Goal: Information Seeking & Learning: Compare options

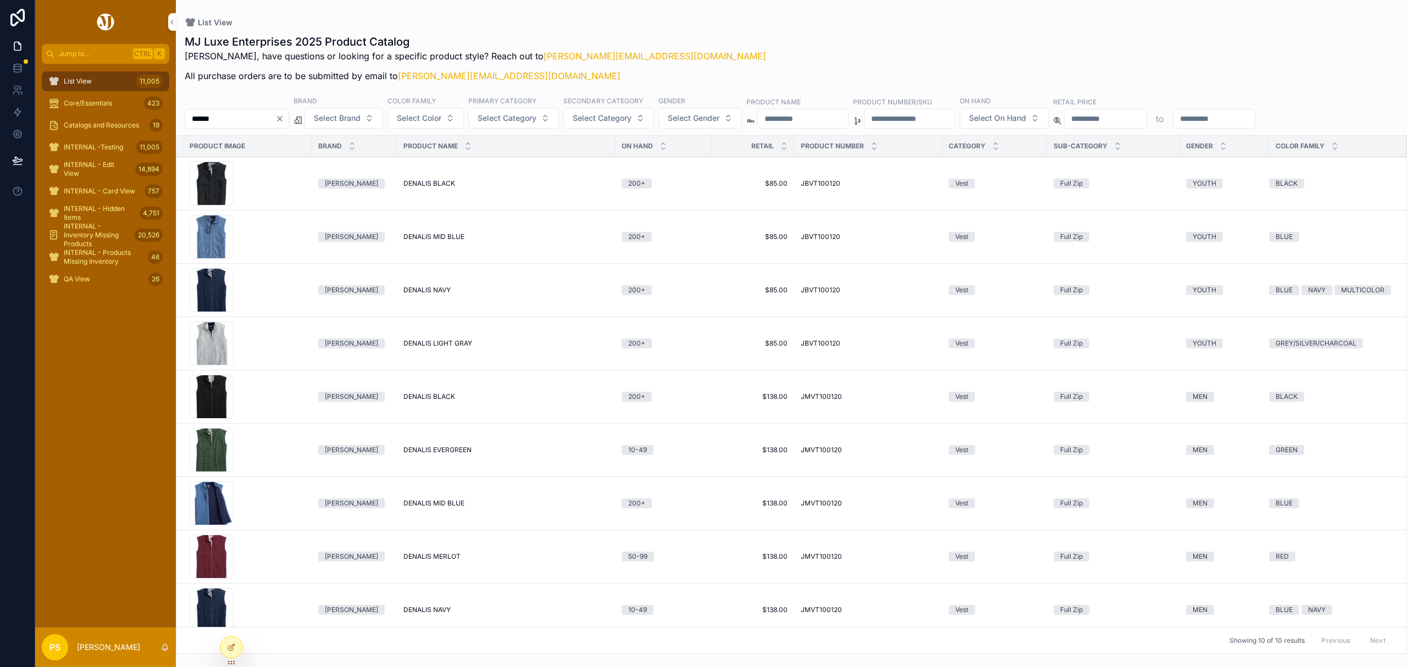
click at [68, 84] on span "List View" at bounding box center [78, 81] width 28 height 9
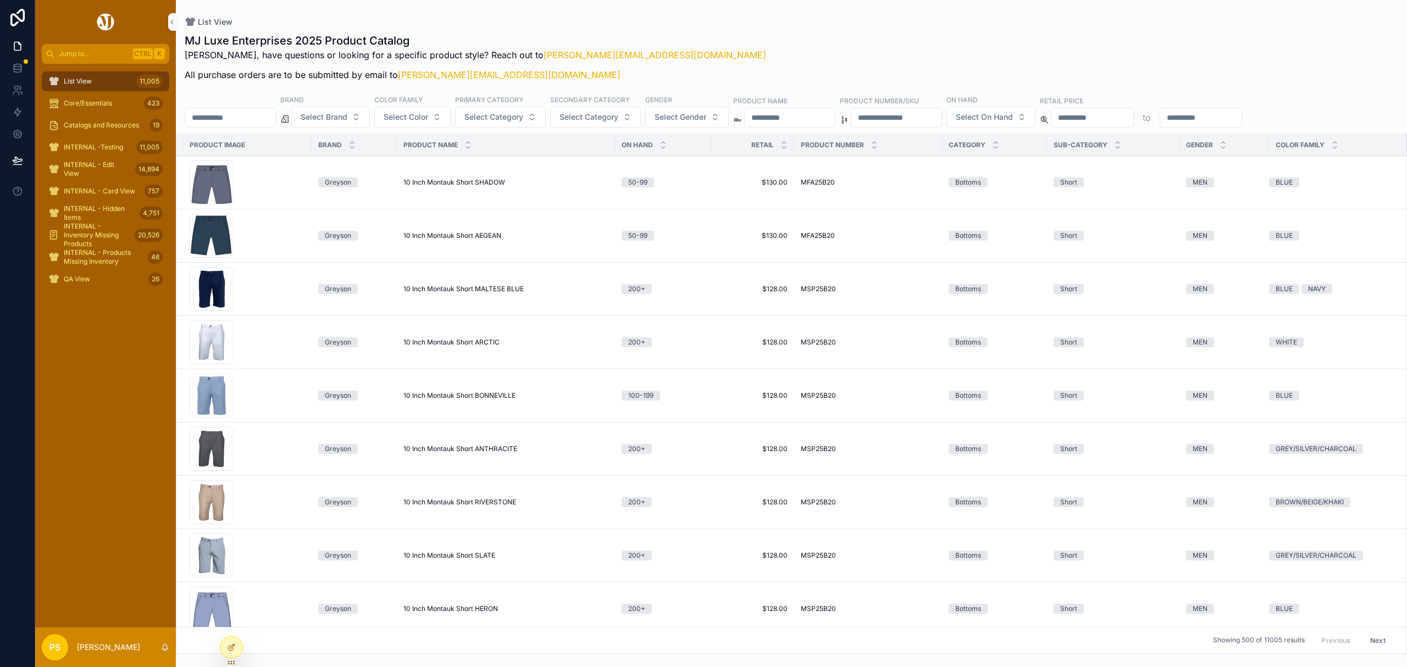
click at [247, 117] on input "******" at bounding box center [230, 117] width 90 height 15
click at [347, 121] on span "Select Brand" at bounding box center [324, 117] width 47 height 11
click at [313, 164] on div "[PERSON_NAME]" at bounding box center [359, 162] width 153 height 18
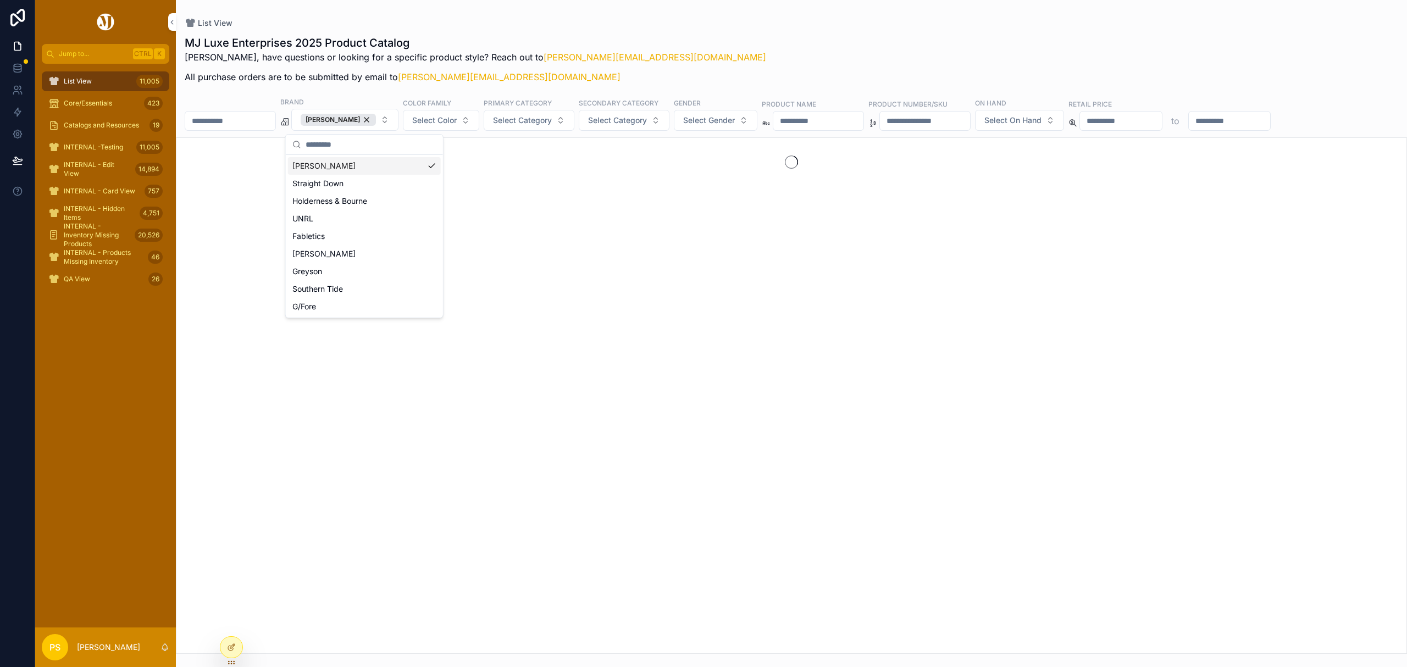
click at [772, 23] on div "List View" at bounding box center [792, 23] width 1214 height 11
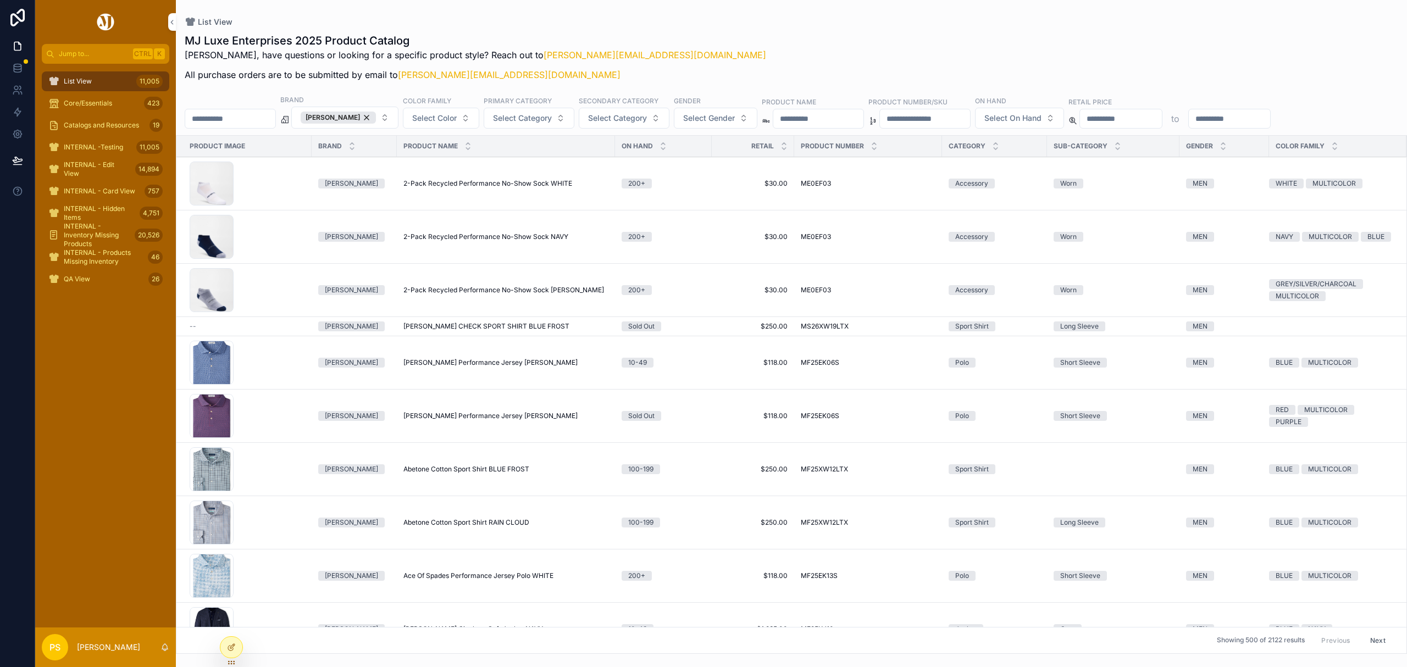
click at [241, 120] on input "scrollable content" at bounding box center [230, 118] width 90 height 15
type input "********"
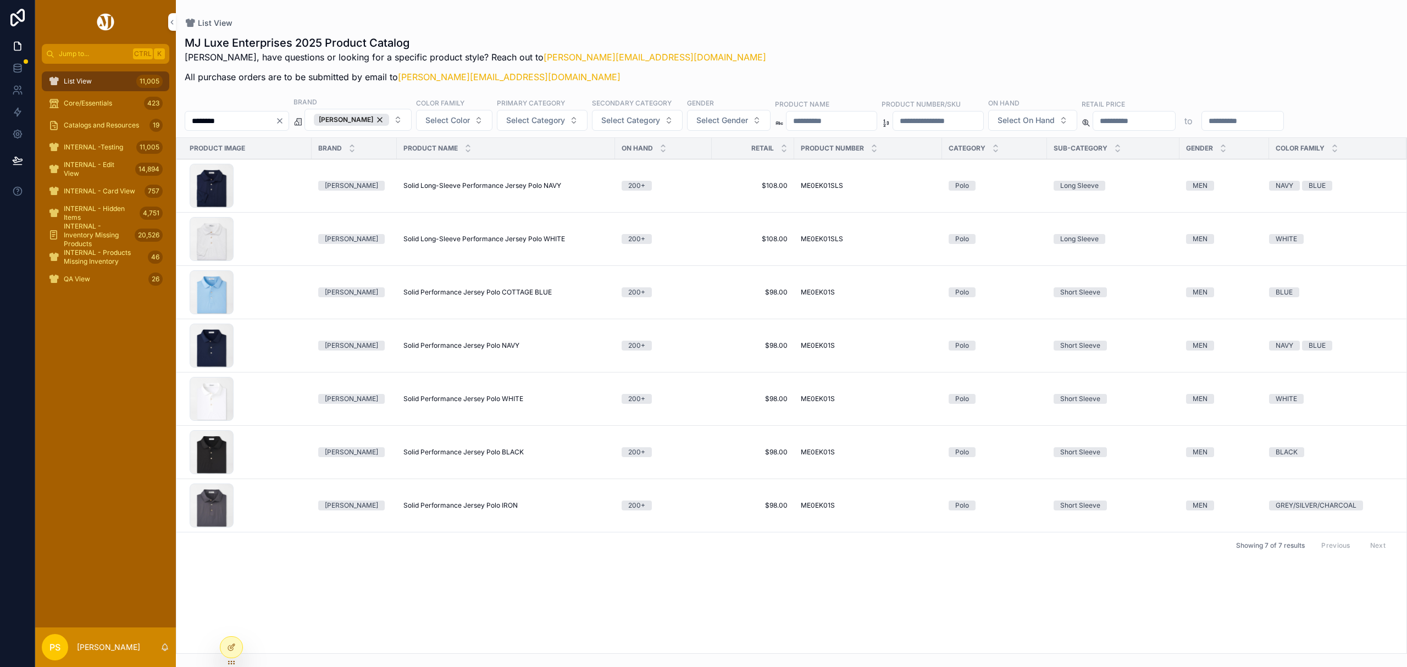
click at [430, 452] on span "Solid Performance Jersey Polo BLACK" at bounding box center [463, 452] width 120 height 9
click at [253, 124] on input "********" at bounding box center [230, 120] width 90 height 15
click at [735, 117] on span "Select Gender" at bounding box center [709, 120] width 52 height 11
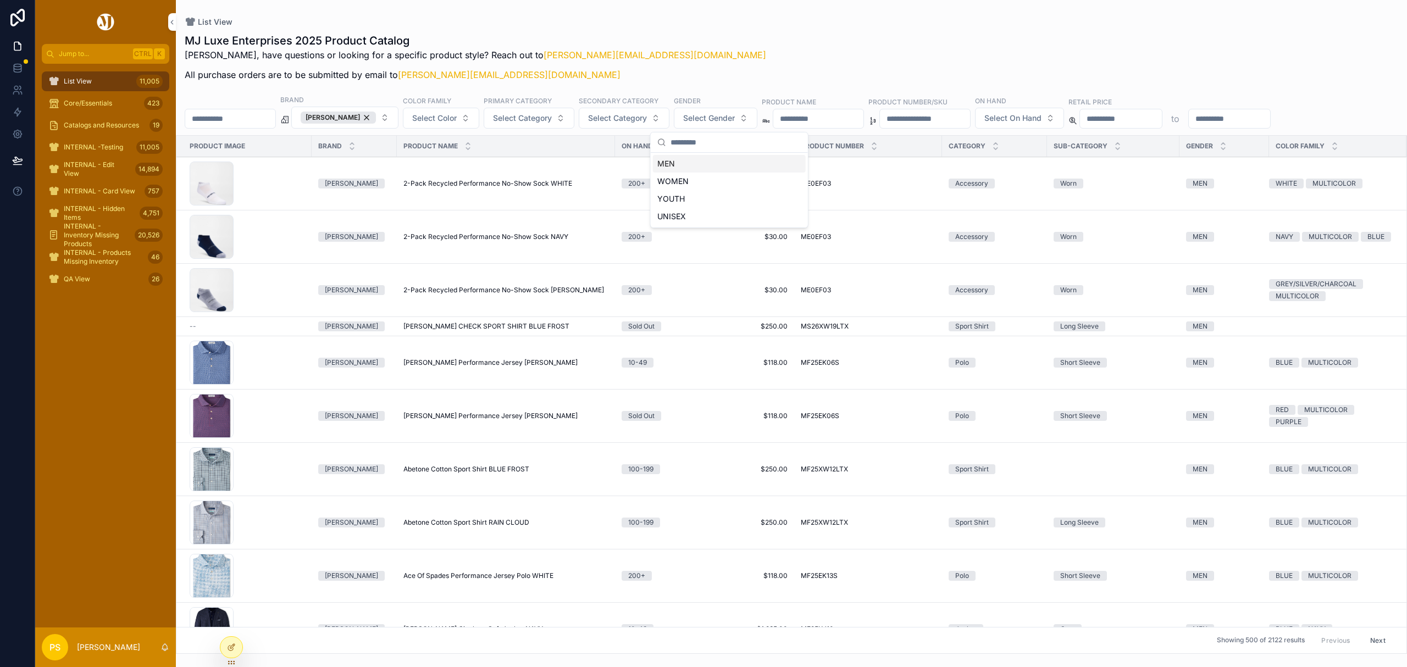
click at [687, 162] on div "MEN" at bounding box center [729, 164] width 153 height 18
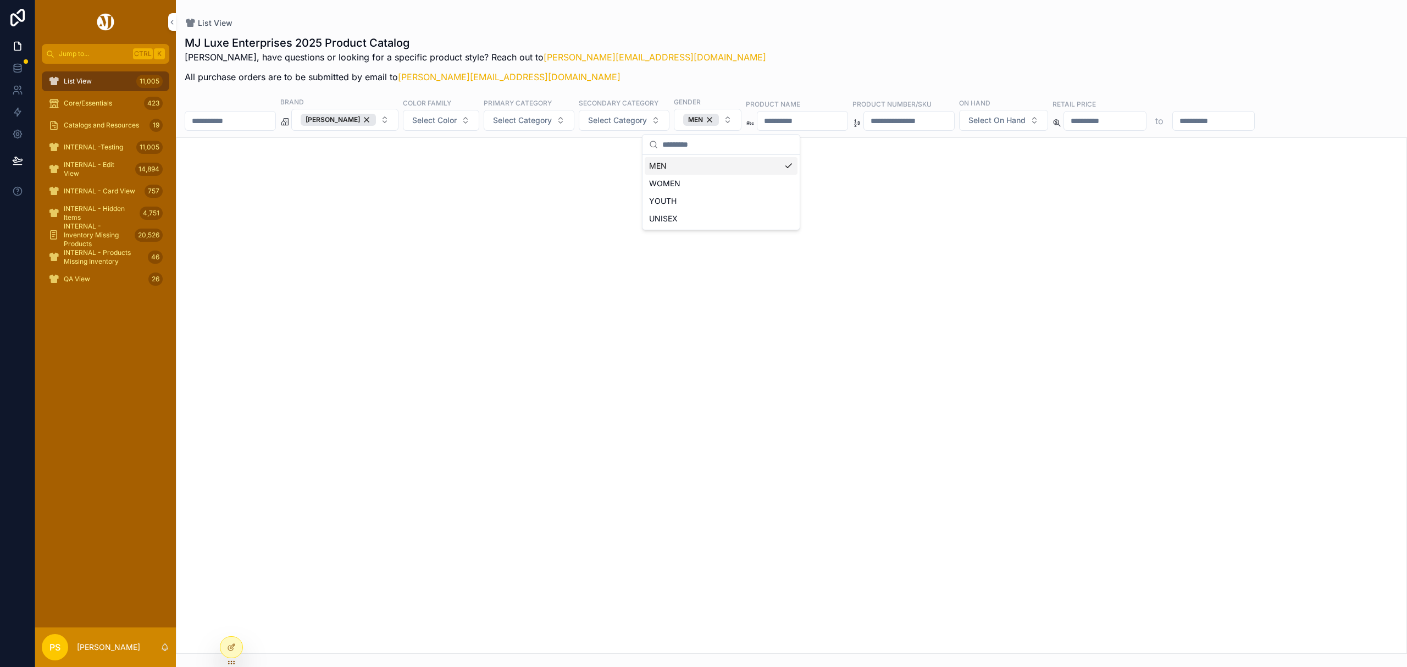
click at [775, 25] on div "List View" at bounding box center [792, 23] width 1214 height 11
click at [546, 118] on span "Select Category" at bounding box center [522, 120] width 59 height 11
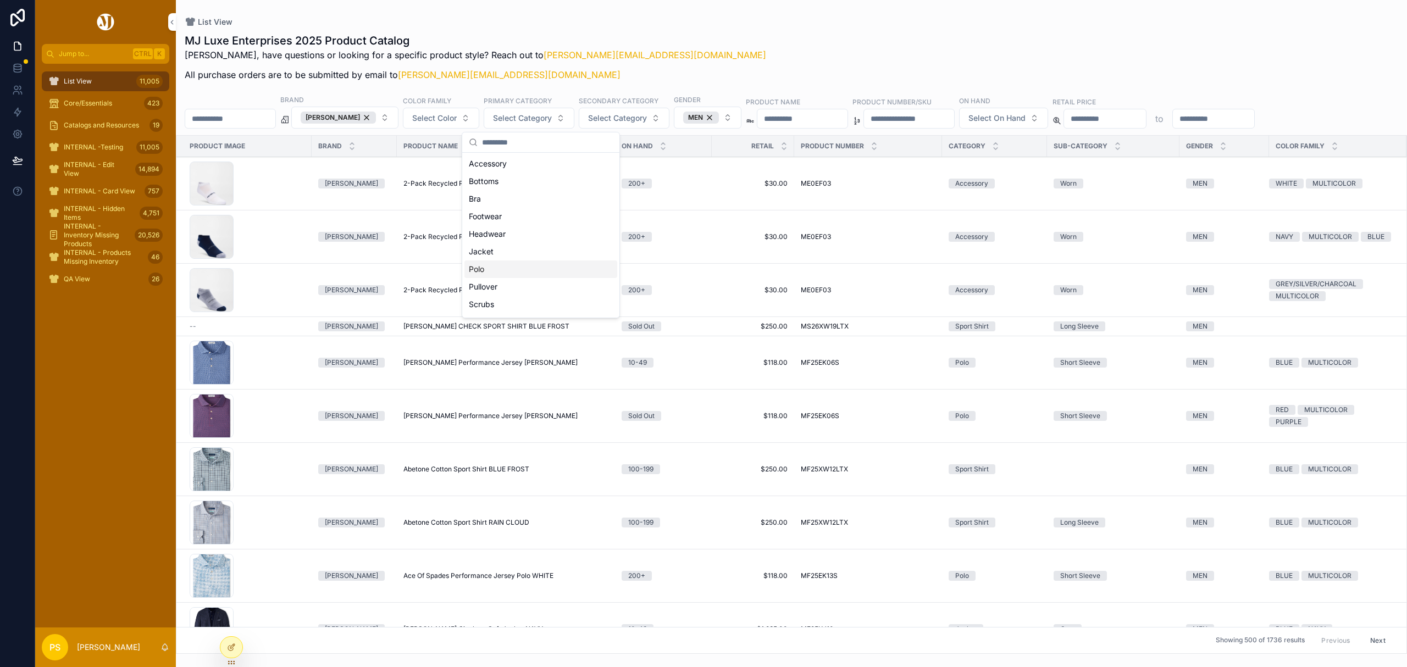
click at [505, 263] on div "Polo" at bounding box center [541, 270] width 153 height 18
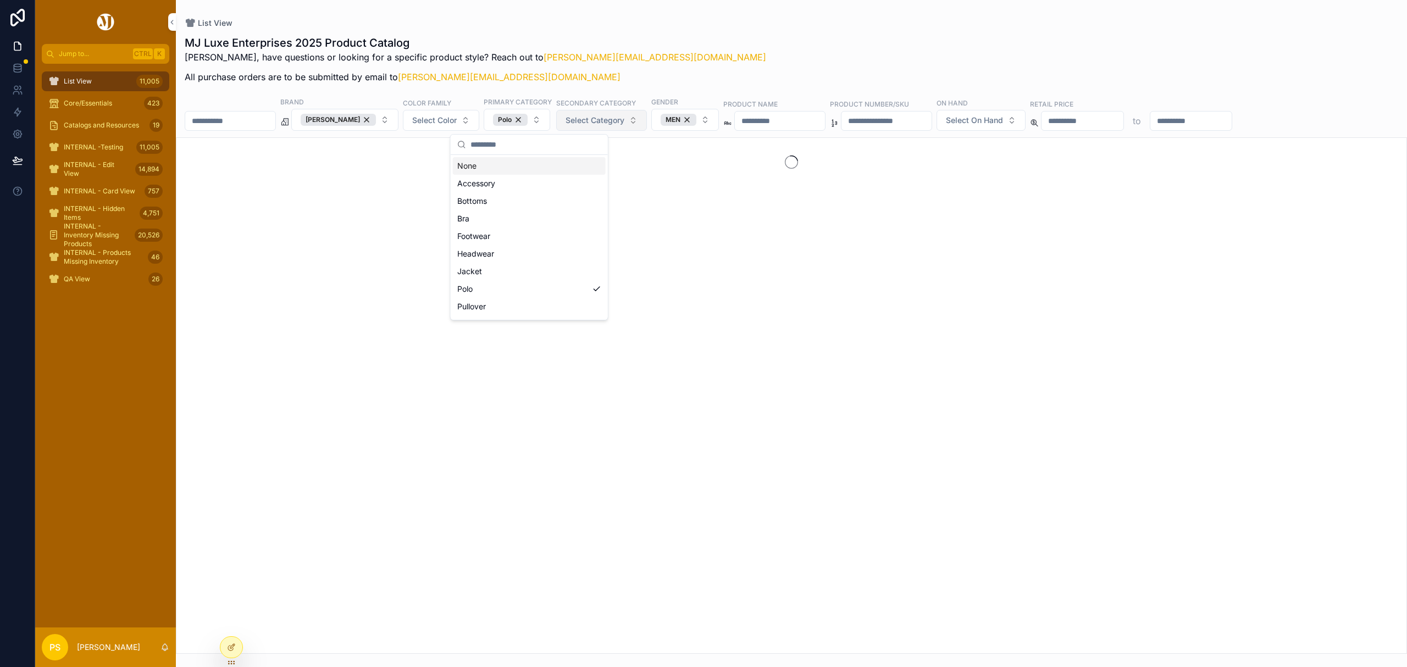
click at [612, 125] on span "Select Category" at bounding box center [595, 120] width 59 height 11
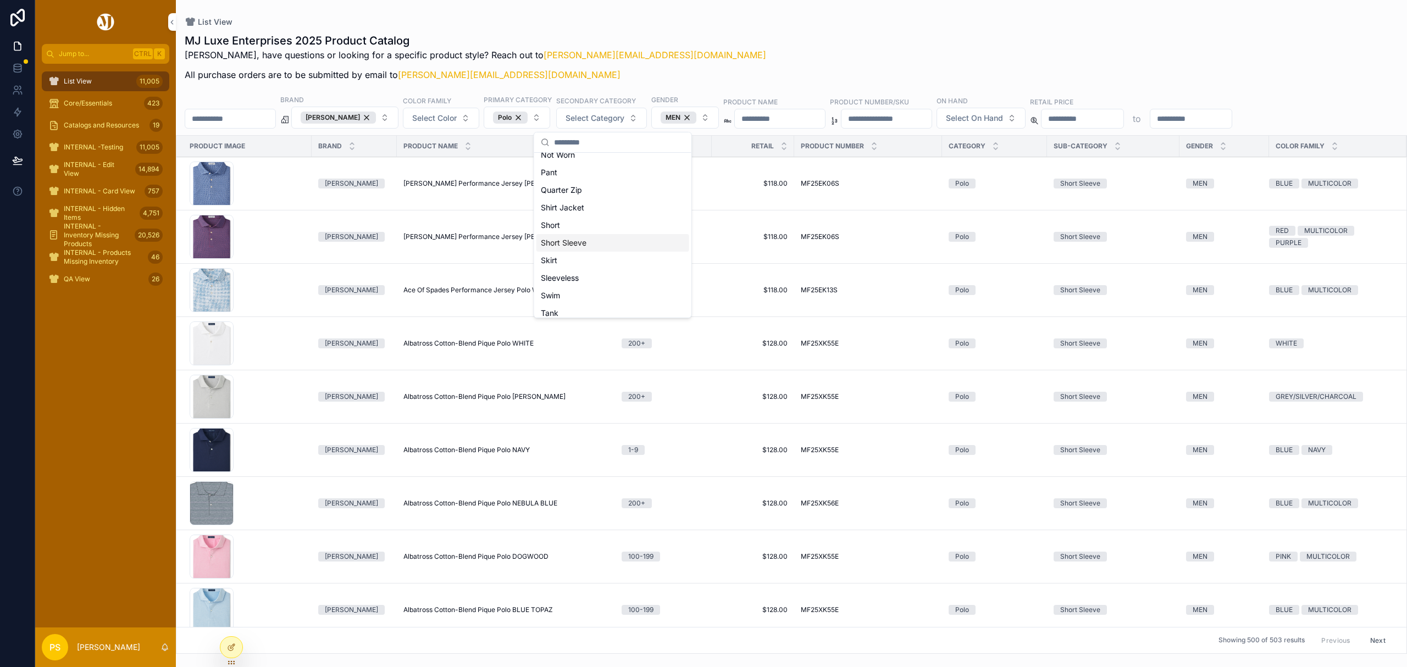
click at [604, 242] on div "Short Sleeve" at bounding box center [613, 243] width 153 height 18
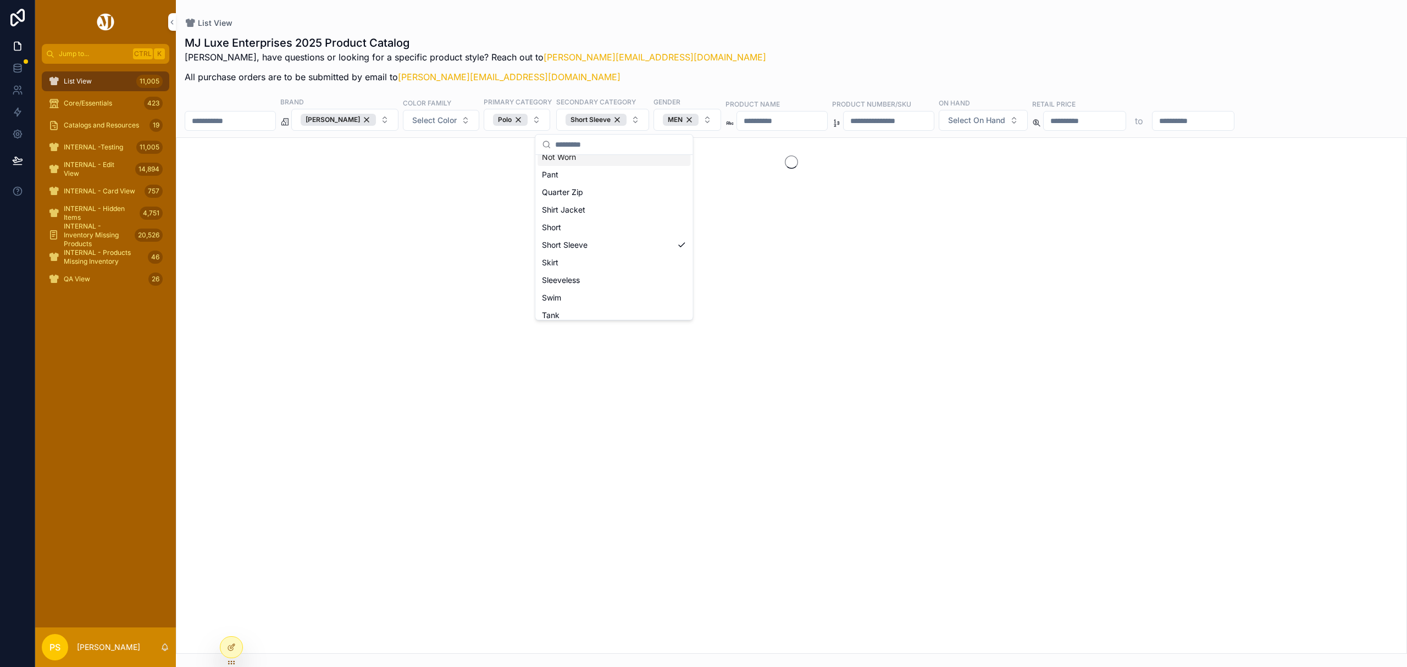
click at [806, 31] on div "MJ Luxe Enterprises 2025 Product Catalog Philip, have questions or looking for …" at bounding box center [791, 342] width 1231 height 626
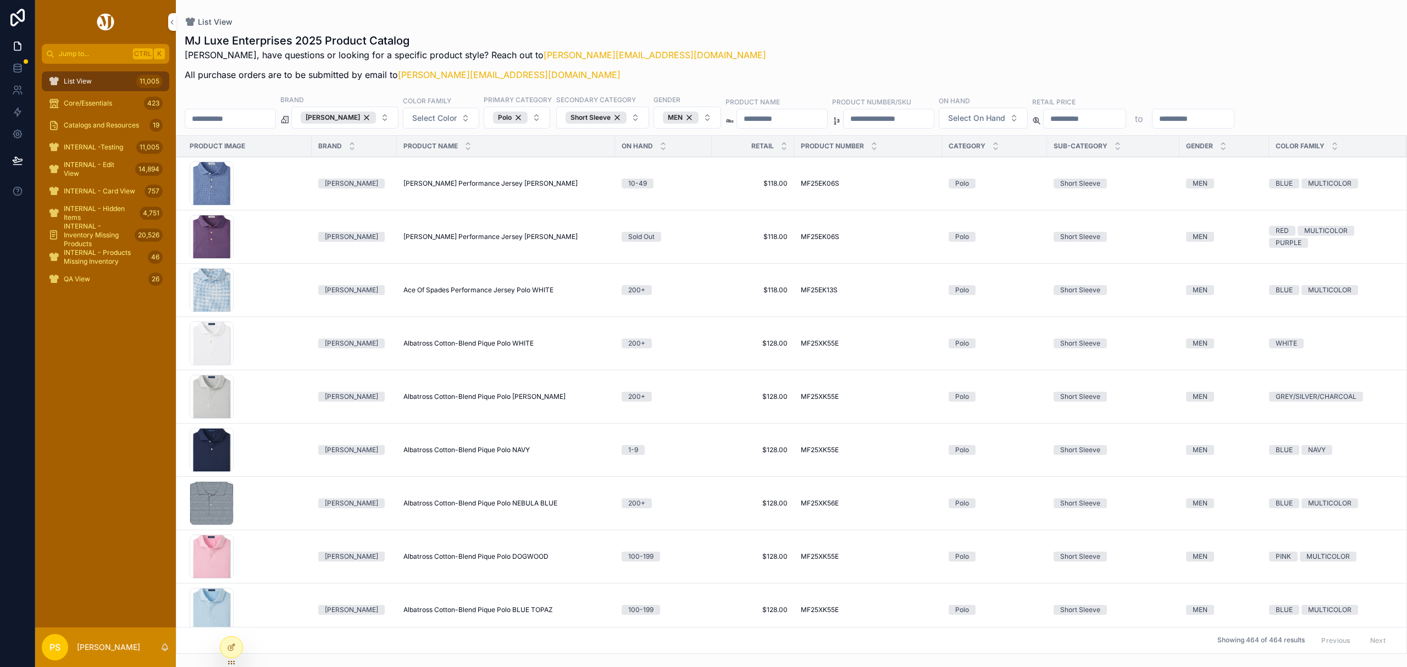
click at [240, 122] on input "scrollable content" at bounding box center [230, 118] width 90 height 15
click at [432, 123] on span "Select Color" at bounding box center [434, 118] width 45 height 11
click at [412, 167] on div "BLACK" at bounding box center [452, 164] width 153 height 18
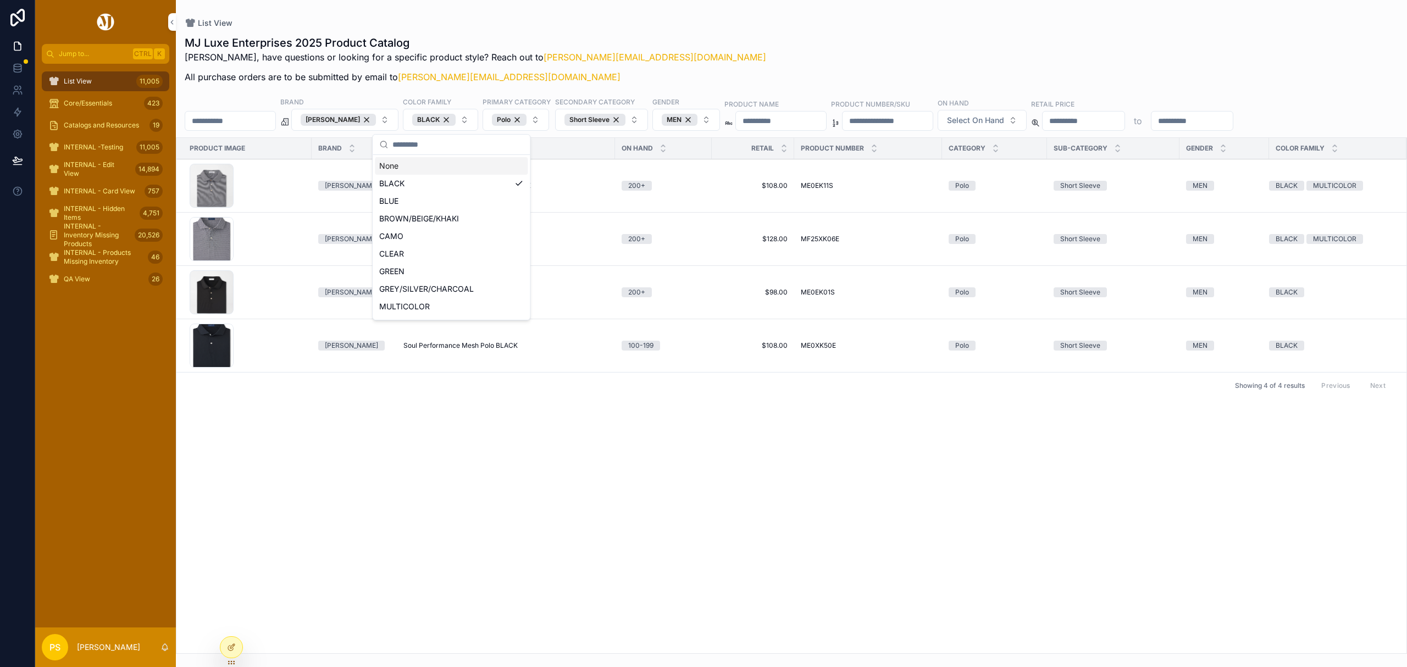
click at [781, 31] on div "MJ Luxe Enterprises 2025 Product Catalog Philip, have questions or looking for …" at bounding box center [791, 342] width 1231 height 626
click at [258, 126] on input "scrollable content" at bounding box center [230, 120] width 90 height 15
click at [101, 79] on div "List View 11,005" at bounding box center [105, 82] width 114 height 18
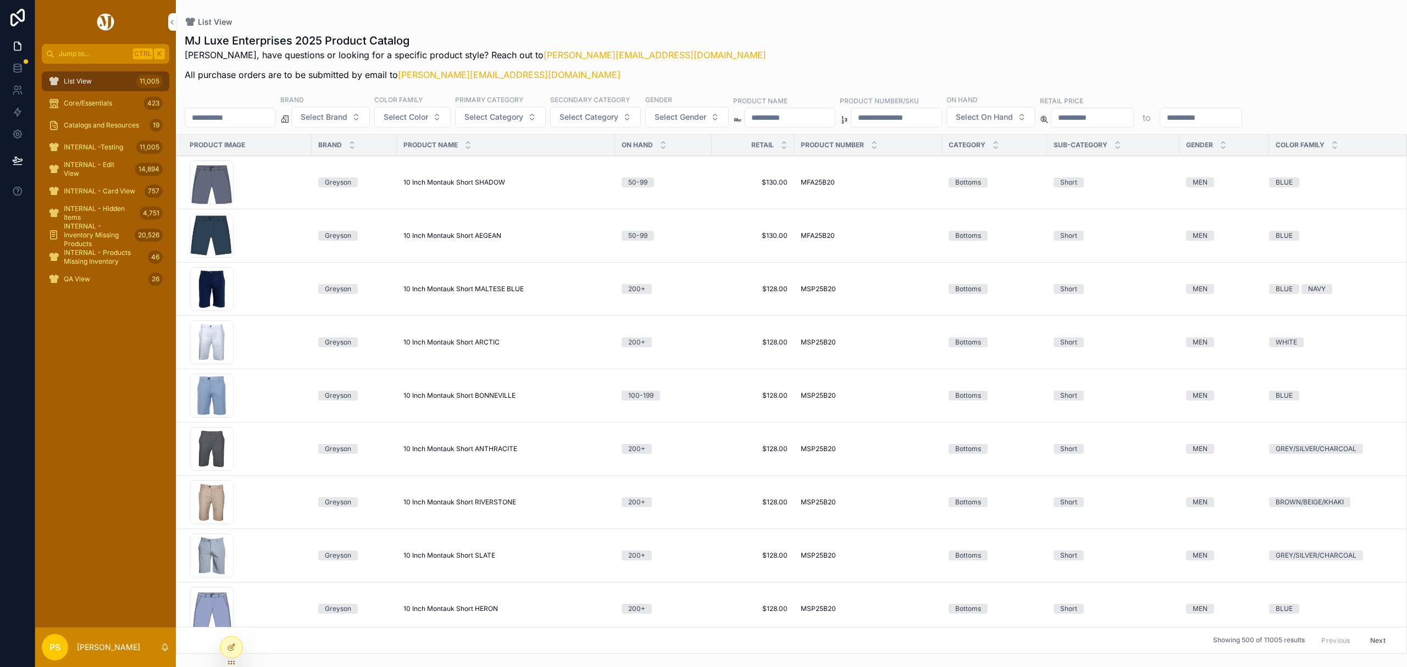
click at [262, 119] on input "scrollable content" at bounding box center [230, 117] width 90 height 15
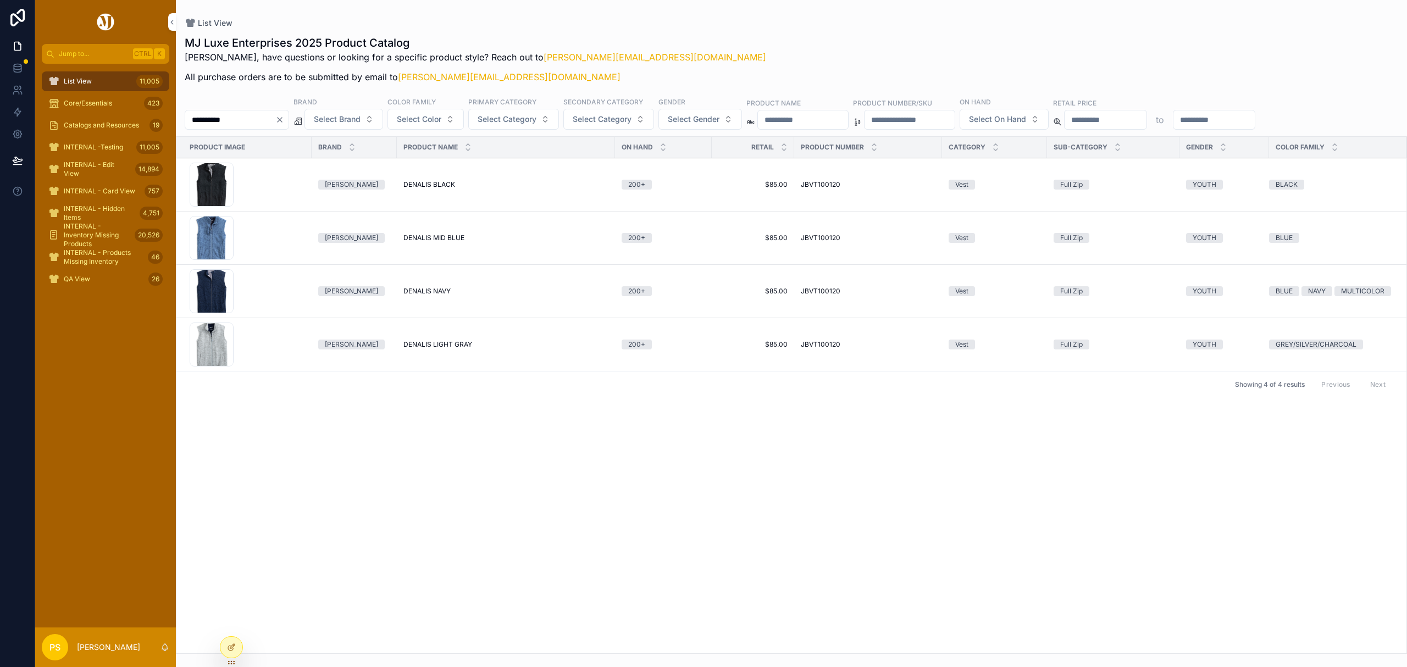
click at [427, 183] on span "DENALIS BLACK" at bounding box center [429, 184] width 52 height 9
click at [245, 128] on input "**********" at bounding box center [230, 119] width 90 height 15
click at [242, 121] on input "**********" at bounding box center [230, 119] width 90 height 15
click at [715, 121] on span "Select Gender" at bounding box center [694, 119] width 52 height 11
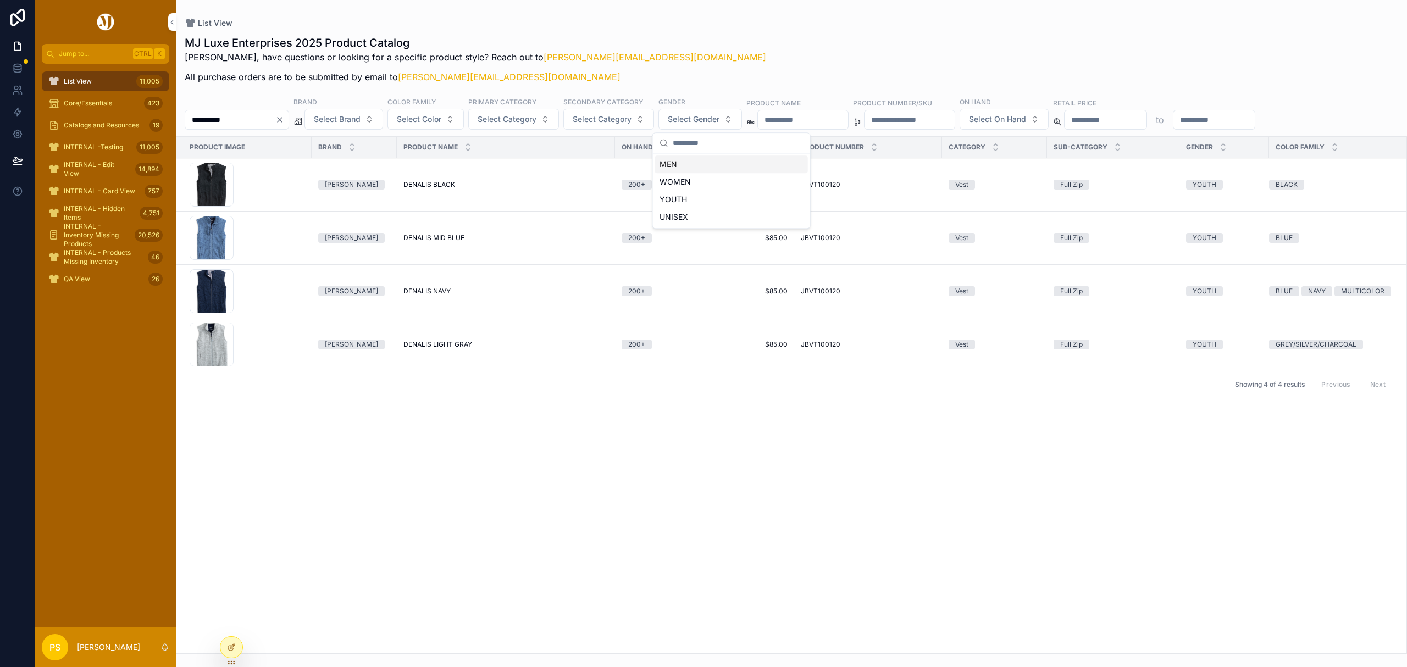
click at [688, 164] on div "MEN" at bounding box center [731, 165] width 153 height 18
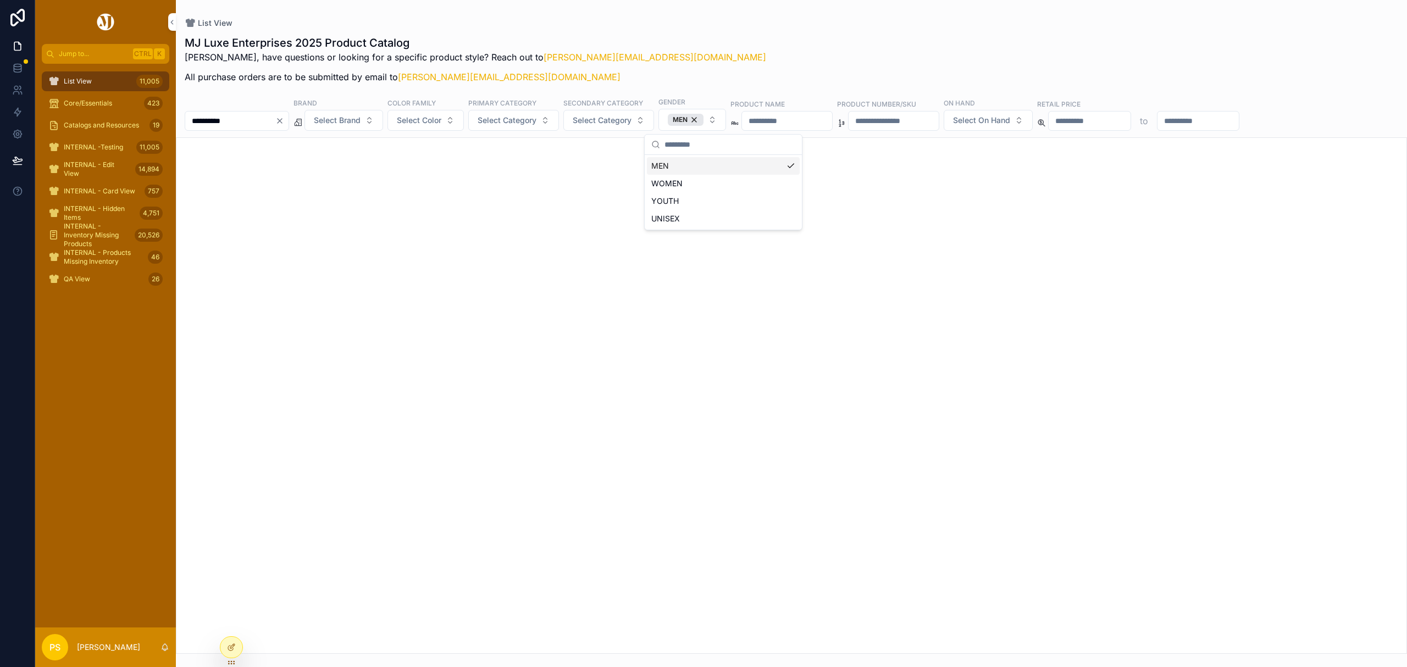
click at [275, 126] on input "**********" at bounding box center [230, 120] width 90 height 15
type input "*****"
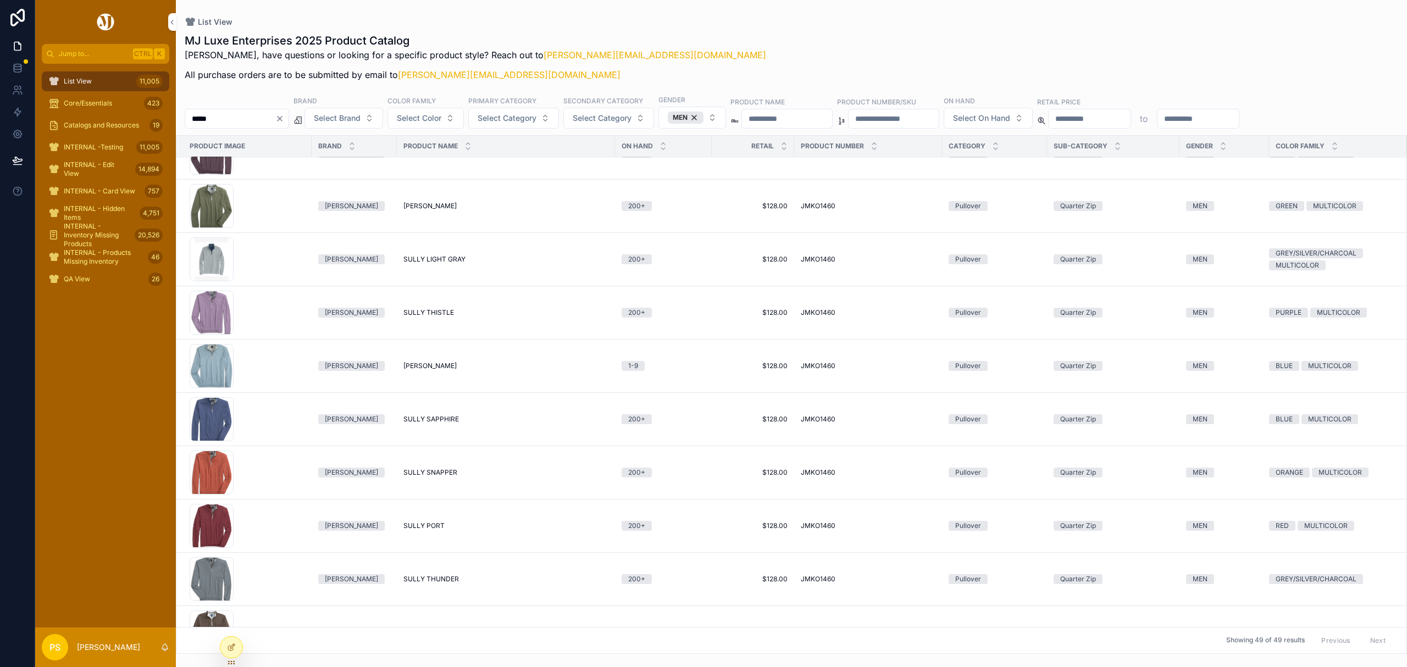
scroll to position [1170, 0]
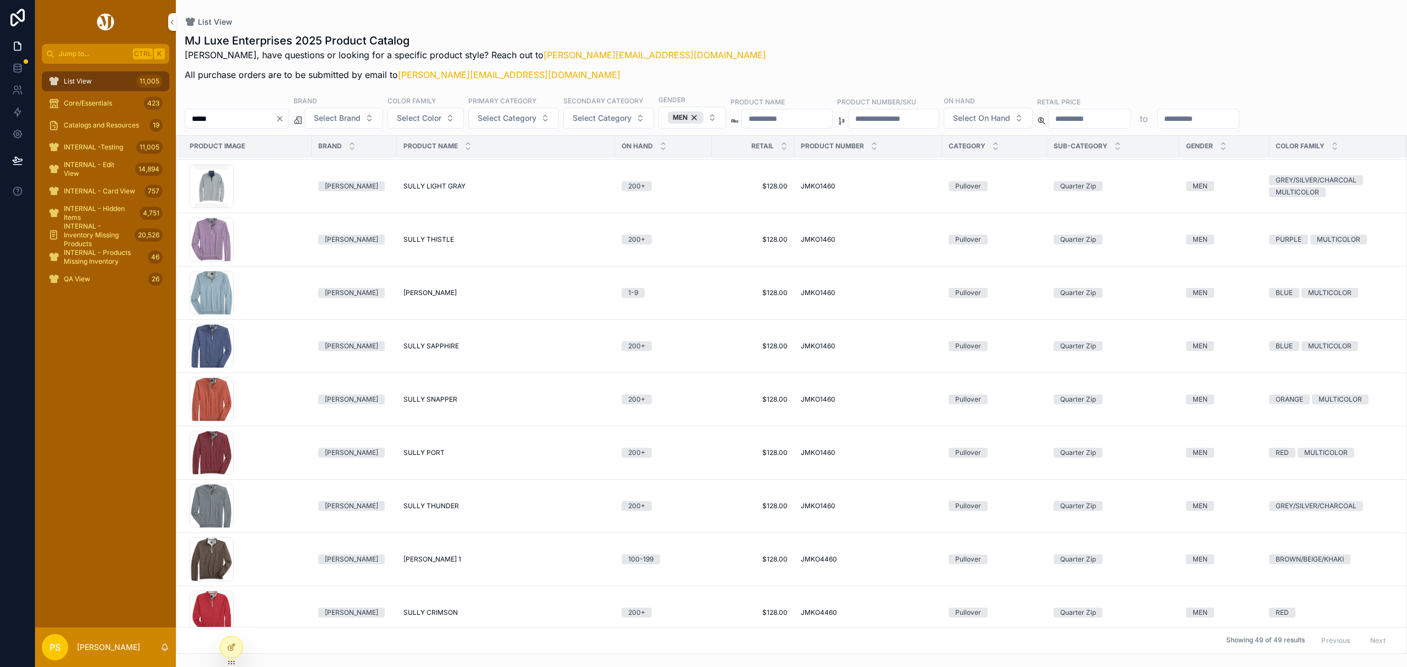
click at [99, 78] on div "List View 11,005" at bounding box center [105, 82] width 114 height 18
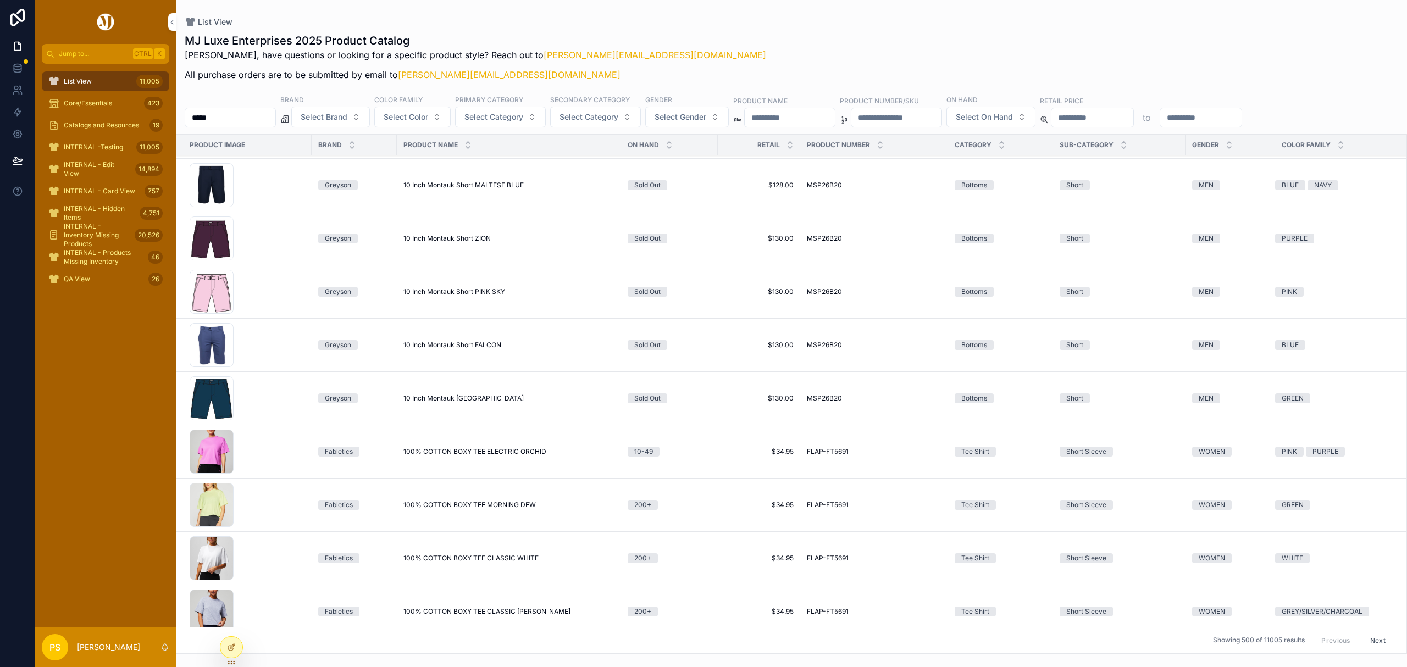
click at [258, 113] on input "*****" at bounding box center [230, 117] width 90 height 15
click at [347, 112] on span "Select Brand" at bounding box center [324, 117] width 47 height 11
click at [322, 161] on div "[PERSON_NAME]" at bounding box center [359, 162] width 153 height 18
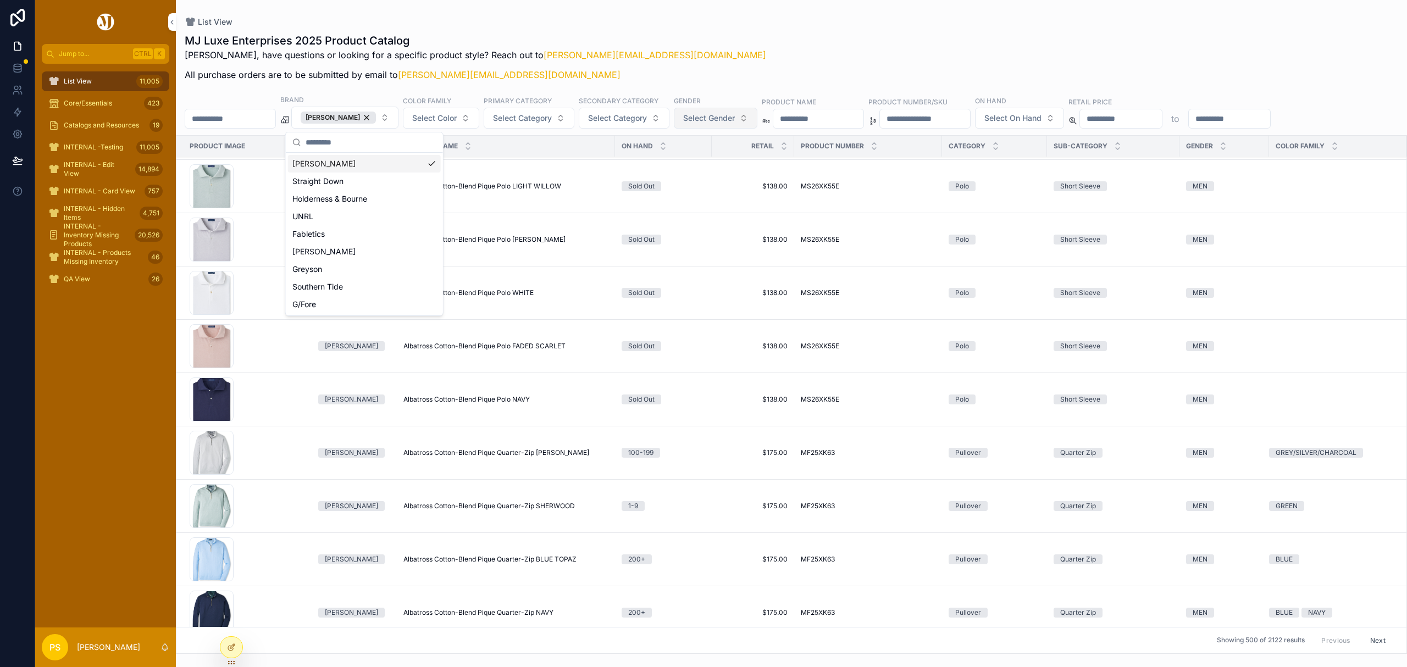
click at [724, 122] on span "Select Gender" at bounding box center [709, 118] width 52 height 11
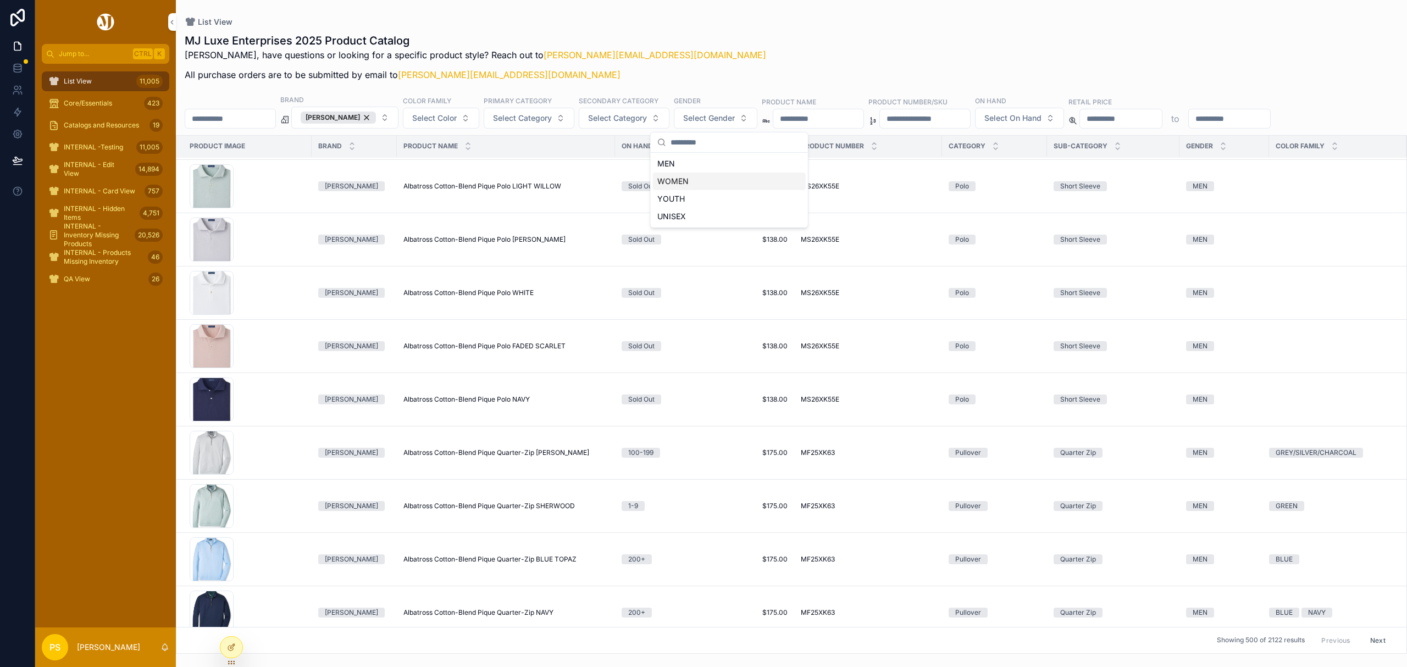
click at [676, 174] on div "WOMEN" at bounding box center [729, 182] width 153 height 18
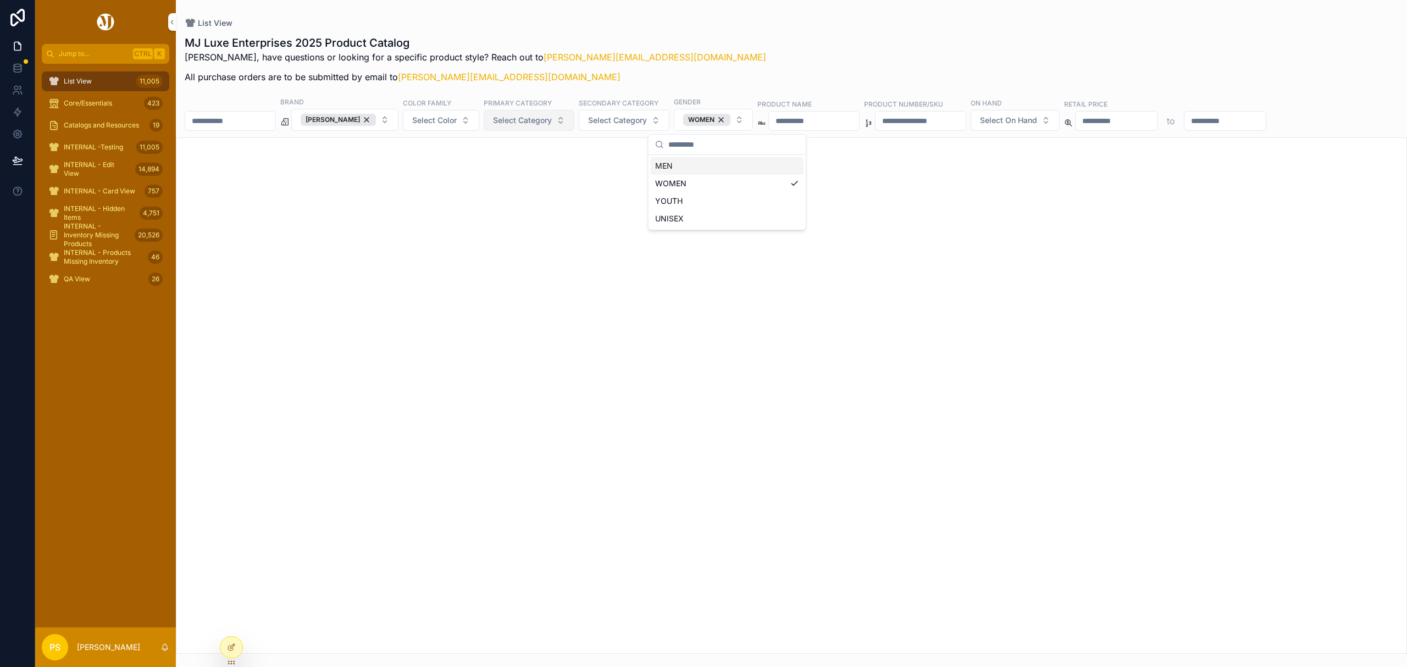
click at [541, 119] on span "Select Category" at bounding box center [522, 120] width 59 height 11
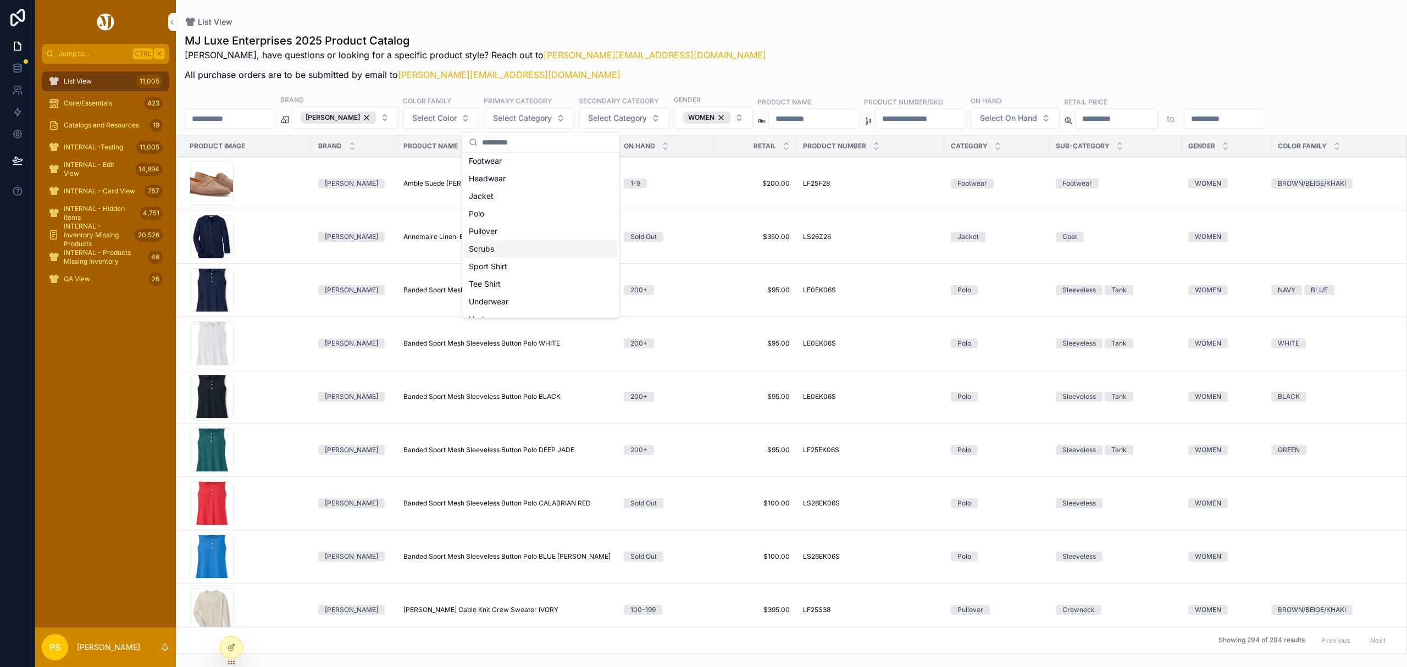
scroll to position [121, 0]
click at [487, 253] on div "Vest" at bounding box center [541, 254] width 153 height 18
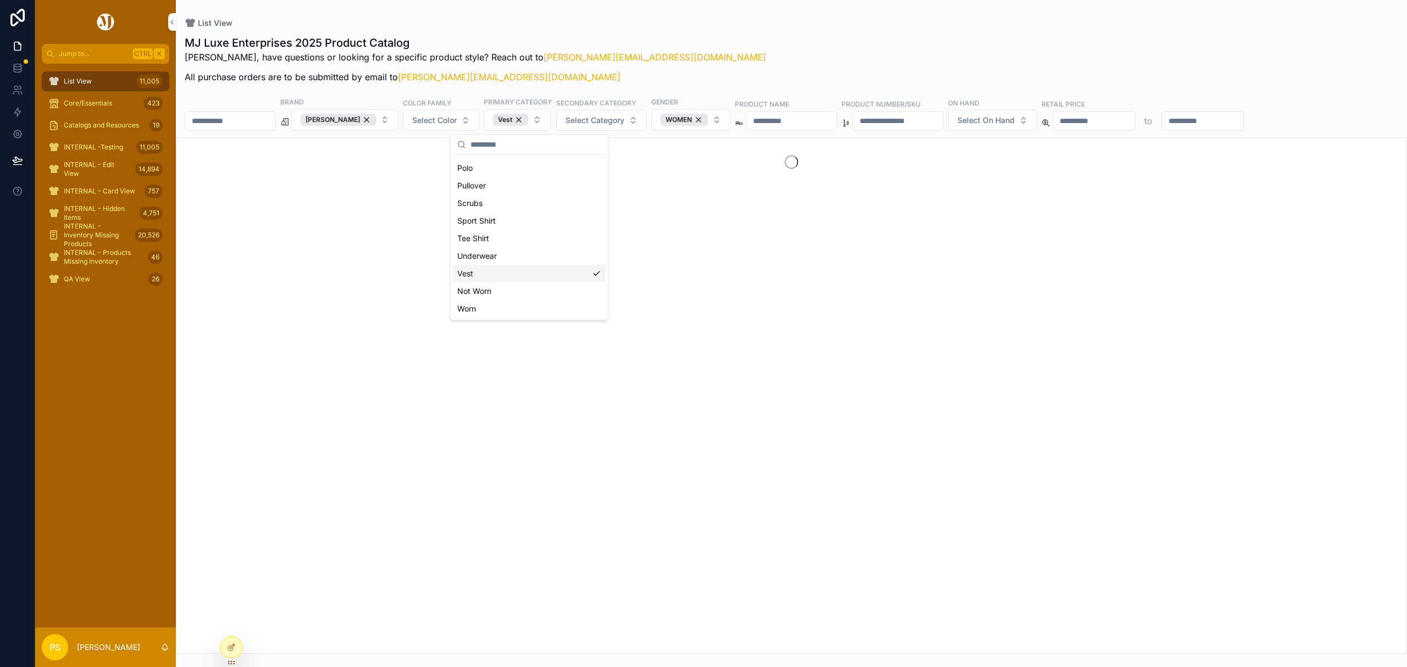
scroll to position [139, 0]
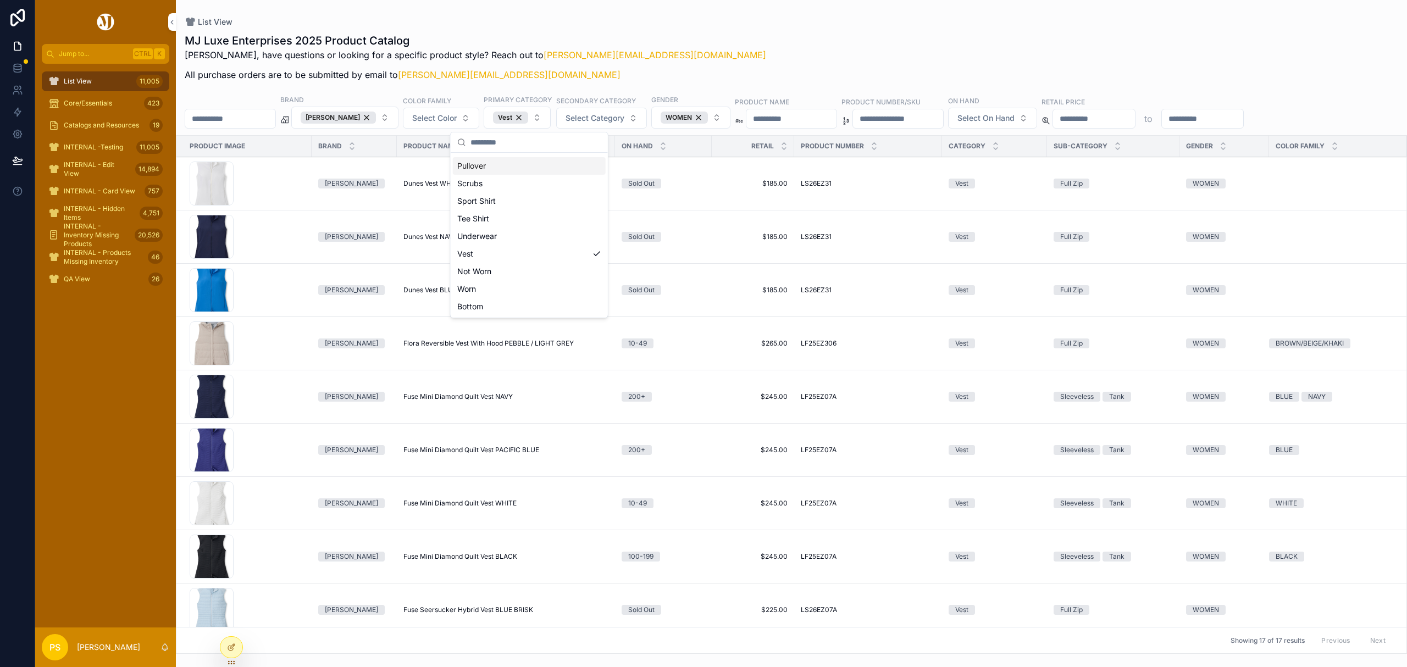
click at [724, 38] on div "MJ Luxe Enterprises 2025 Product Catalog Philip, have questions or looking for …" at bounding box center [792, 60] width 1214 height 55
click at [450, 121] on span "Select Color" at bounding box center [434, 118] width 45 height 11
click at [420, 165] on div "BLACK" at bounding box center [452, 164] width 153 height 18
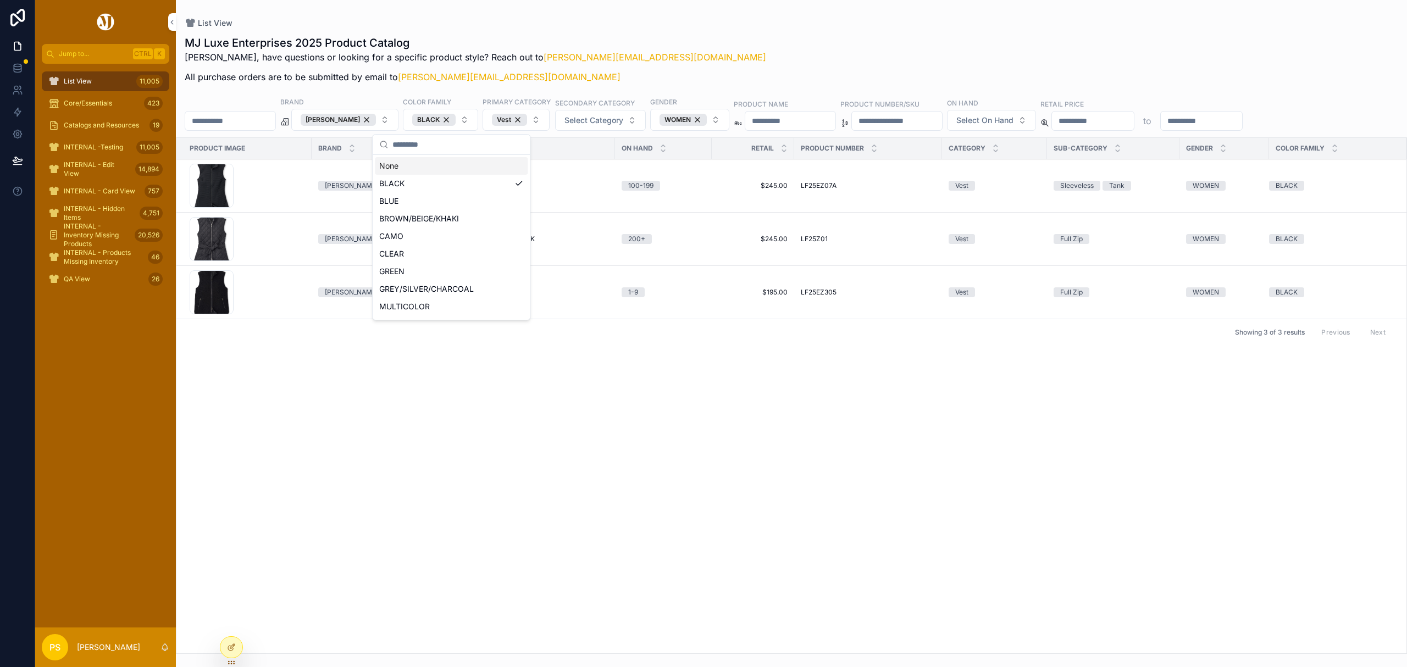
click at [770, 51] on div "MJ Luxe Enterprises 2025 Product Catalog Philip, have questions or looking for …" at bounding box center [792, 62] width 1214 height 55
click at [0, 0] on button "Copy URL" at bounding box center [0, 0] width 0 height 0
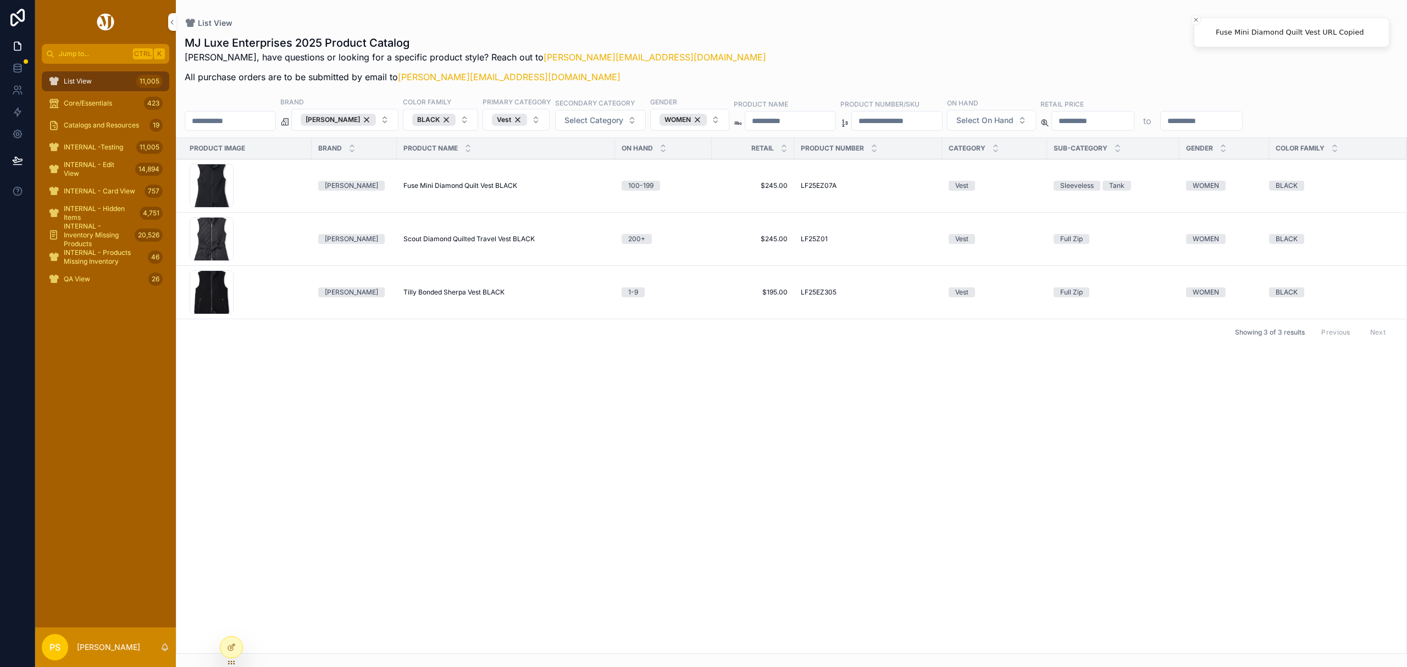
drag, startPoint x: 1302, startPoint y: 215, endPoint x: 1262, endPoint y: 220, distance: 40.4
click at [0, 0] on icon "scrollable content" at bounding box center [0, 0] width 0 height 0
click at [0, 0] on button "Copy URL" at bounding box center [0, 0] width 0 height 0
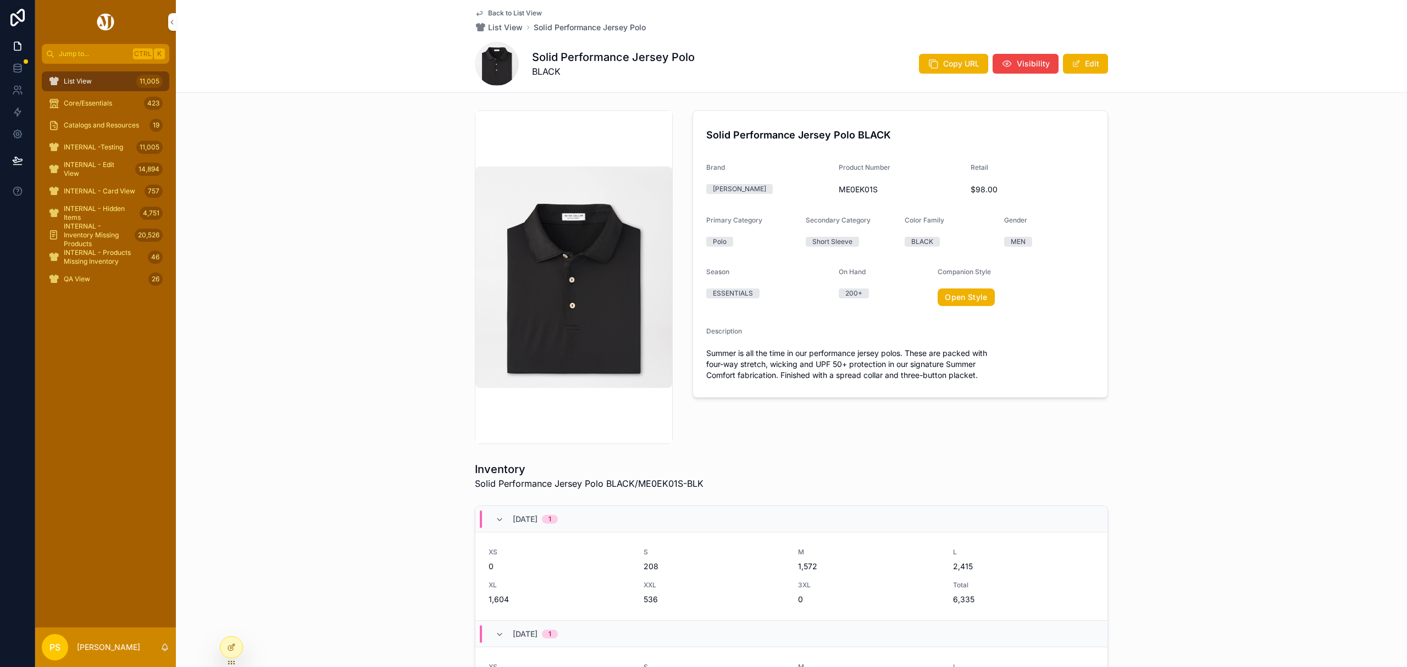
click at [1246, 250] on div "Solid Performance Jersey Polo BLACK Brand Peter Millar Product Number ME0EK01S …" at bounding box center [791, 277] width 1231 height 342
